Goal: Find specific page/section

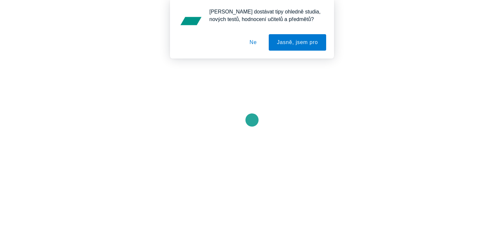
click at [254, 44] on button "Ne" at bounding box center [254, 42] width 24 height 16
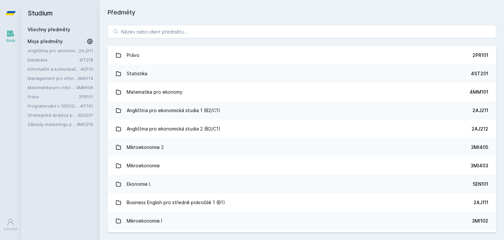
click at [267, 17] on div "Právo 2PR101 Statistika 4ST201 Matematika pro ekonomy 4MM101 Angličtina pro eko…" at bounding box center [302, 128] width 405 height 223
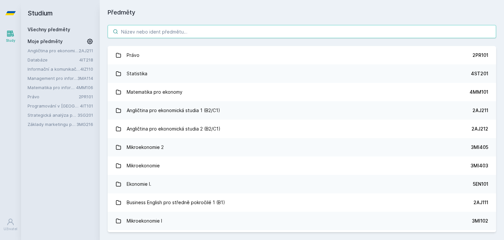
click at [266, 29] on input "search" at bounding box center [302, 31] width 389 height 13
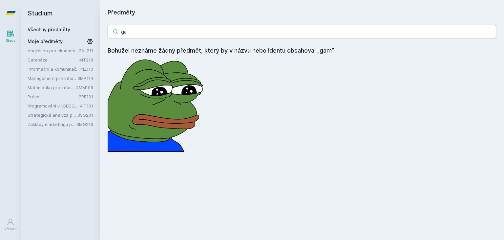
type input "g"
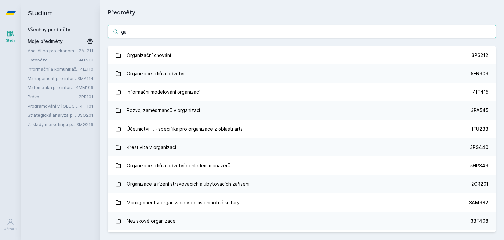
type input "ga"
drag, startPoint x: 182, startPoint y: 33, endPoint x: 77, endPoint y: 37, distance: 105.2
click at [79, 37] on div "Studium Všechny předměty Moje předměty Angličtina pro ekonomická studia 1 (B2/C…" at bounding box center [262, 120] width 483 height 240
paste input "4SA661"
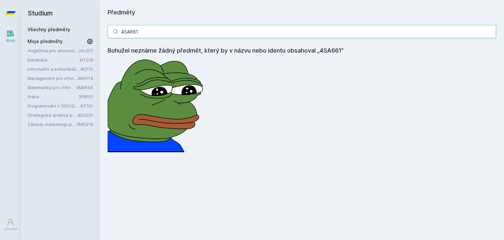
type input "4SA661"
